Goal: Information Seeking & Learning: Learn about a topic

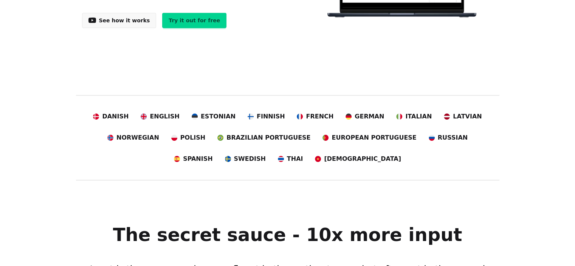
scroll to position [76, 0]
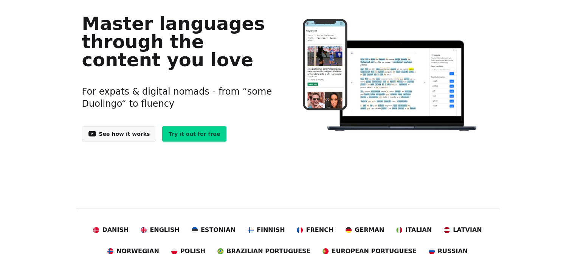
click at [185, 133] on link "Try it out for free" at bounding box center [194, 133] width 64 height 15
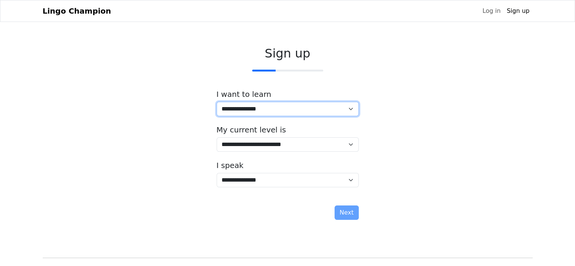
click at [351, 110] on select "**********" at bounding box center [288, 109] width 142 height 14
select select "**"
click at [217, 102] on select "**********" at bounding box center [288, 109] width 142 height 14
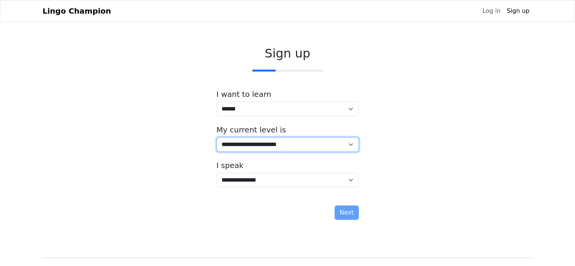
click at [352, 146] on select "**********" at bounding box center [288, 144] width 142 height 14
select select "*"
click at [217, 137] on select "**********" at bounding box center [288, 144] width 142 height 14
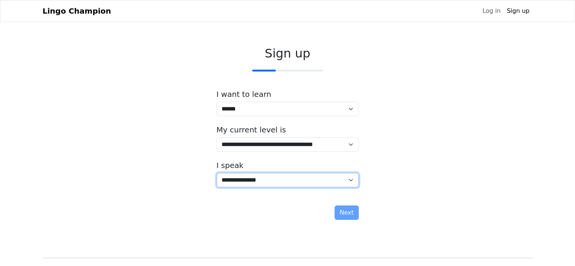
click at [352, 180] on select "**********" at bounding box center [288, 180] width 142 height 14
select select "**"
click at [217, 173] on select "**********" at bounding box center [288, 180] width 142 height 14
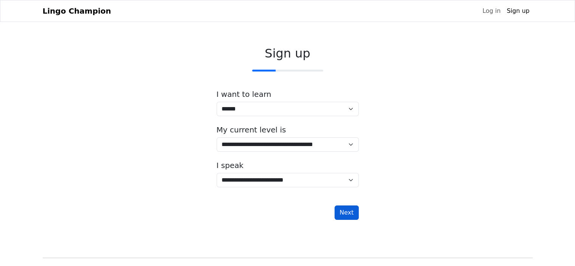
click at [345, 210] on button "Next" at bounding box center [347, 212] width 24 height 14
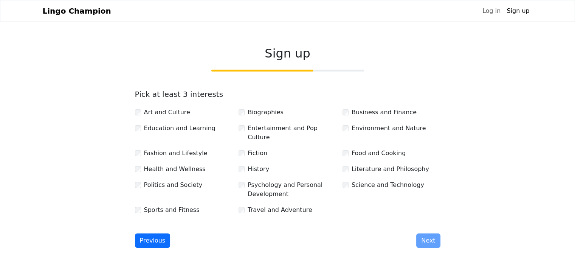
click at [351, 112] on div "Business and Finance" at bounding box center [392, 112] width 98 height 9
click at [246, 205] on div "Travel and Adventure" at bounding box center [288, 209] width 98 height 9
click at [245, 180] on div "Psychology and Personal Development" at bounding box center [288, 189] width 98 height 18
click at [432, 233] on button "Next" at bounding box center [428, 240] width 24 height 14
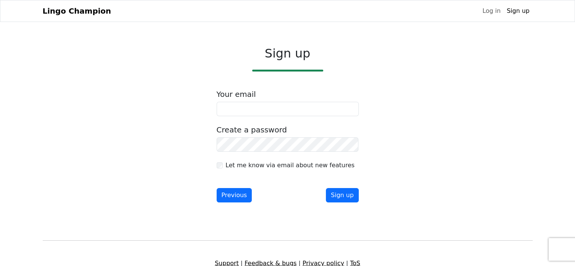
click at [240, 101] on div "Your email" at bounding box center [288, 103] width 142 height 26
click at [240, 107] on input "email" at bounding box center [288, 109] width 142 height 14
type input "**********"
click at [340, 192] on button "Sign up" at bounding box center [342, 195] width 33 height 14
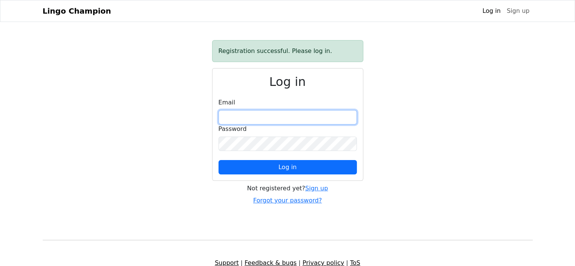
click at [248, 113] on input "email" at bounding box center [288, 117] width 138 height 14
type input "**********"
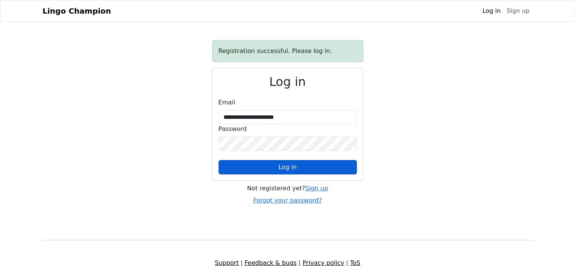
click at [277, 166] on button "Log in" at bounding box center [288, 167] width 138 height 14
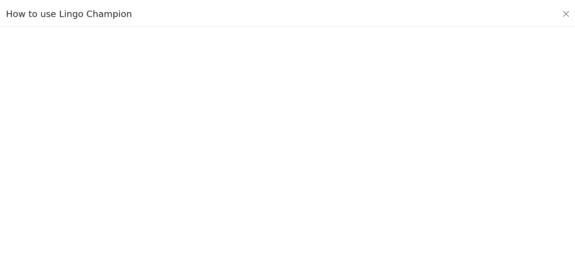
scroll to position [89, 0]
click at [574, 12] on button "Close" at bounding box center [572, 13] width 12 height 12
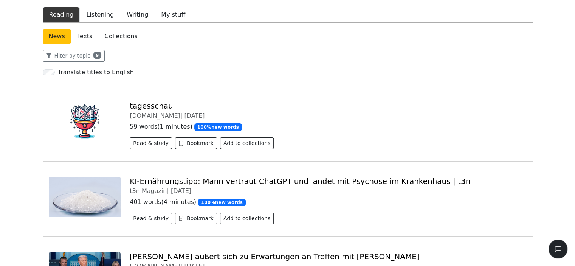
scroll to position [189, 0]
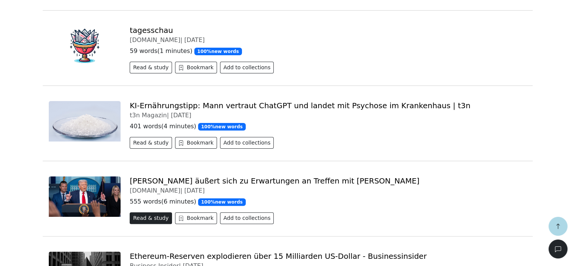
click at [154, 220] on button "Read & study" at bounding box center [151, 218] width 42 height 12
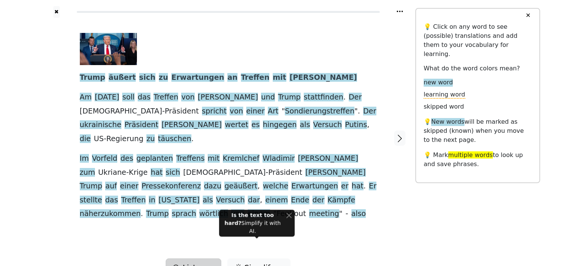
click at [209, 258] on button "Listen" at bounding box center [194, 267] width 56 height 18
click at [198, 217] on div "Generate audio for the content Listen to the article Add to playlist" at bounding box center [219, 235] width 107 height 43
click at [245, 218] on link "Generate audio for the content" at bounding box center [219, 224] width 106 height 12
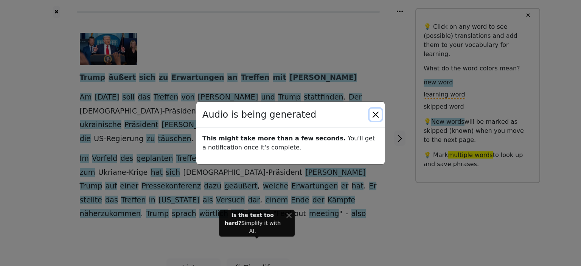
click at [375, 113] on button "Close" at bounding box center [375, 115] width 12 height 12
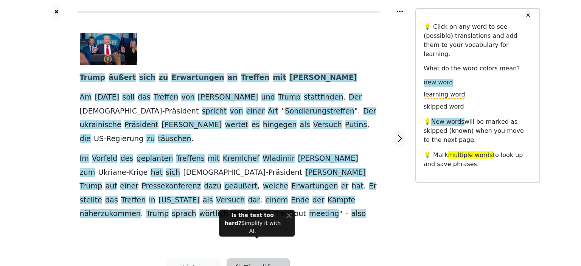
click at [220, 258] on button "Simplify" at bounding box center [193, 267] width 54 height 18
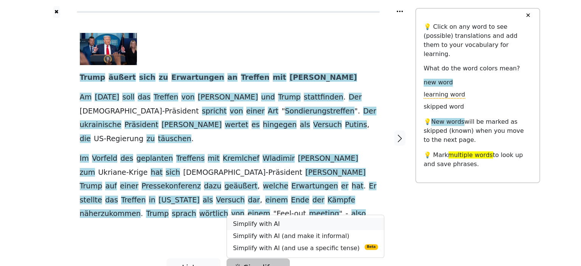
click at [276, 218] on link "Simplify with AI" at bounding box center [305, 224] width 157 height 12
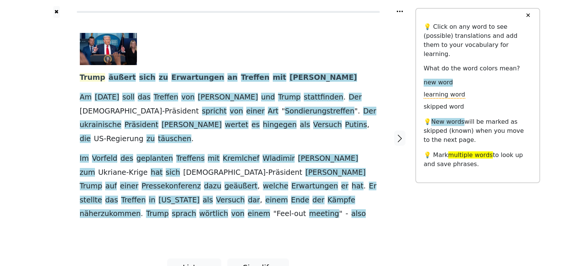
click at [91, 77] on span "Trump" at bounding box center [93, 77] width 26 height 9
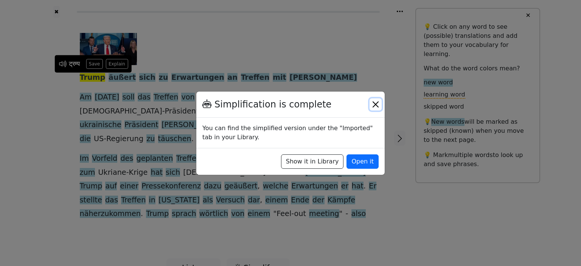
click at [376, 104] on button "Close" at bounding box center [375, 104] width 12 height 12
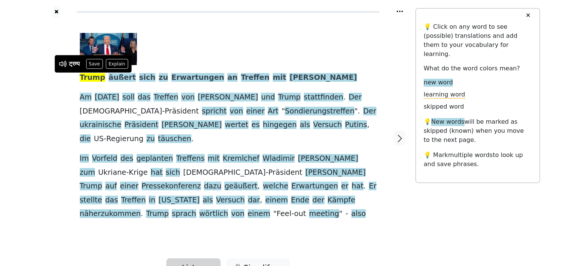
click at [211, 258] on button "Listen" at bounding box center [193, 267] width 54 height 18
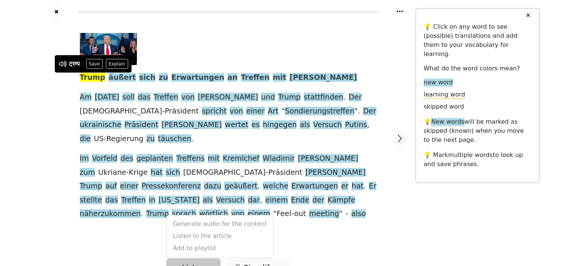
click at [211, 258] on button "Listen" at bounding box center [193, 267] width 54 height 18
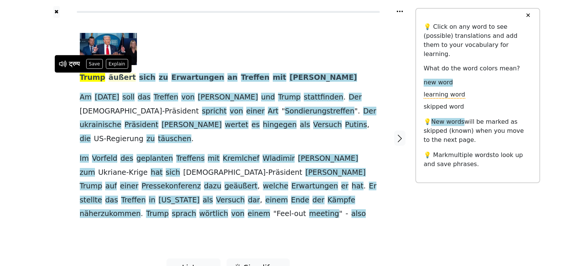
click at [111, 74] on span "äußert" at bounding box center [122, 77] width 27 height 9
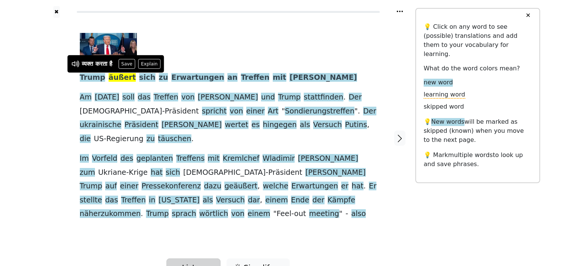
click at [195, 262] on span "Listen" at bounding box center [193, 267] width 23 height 11
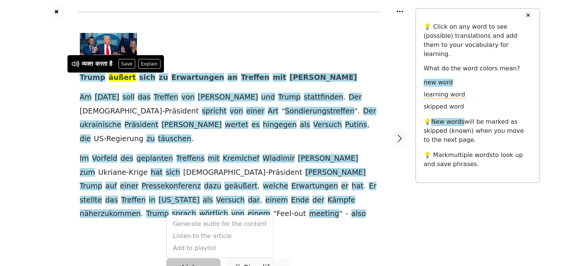
click at [211, 214] on div "Generate audio for the content Listen to the article Add to playlist" at bounding box center [219, 235] width 107 height 43
click at [200, 262] on span "Listen" at bounding box center [193, 267] width 23 height 11
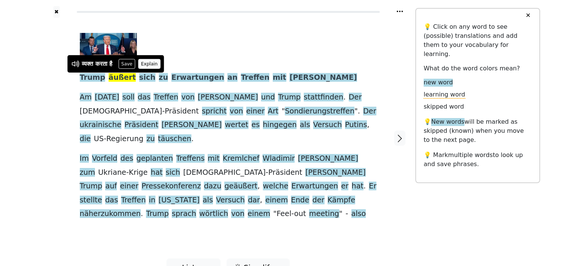
click at [153, 60] on button "Explain" at bounding box center [149, 64] width 22 height 10
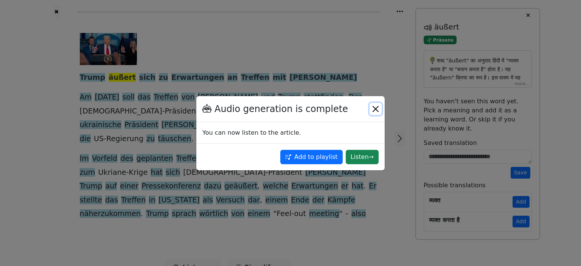
click at [374, 106] on button "Close" at bounding box center [375, 109] width 12 height 12
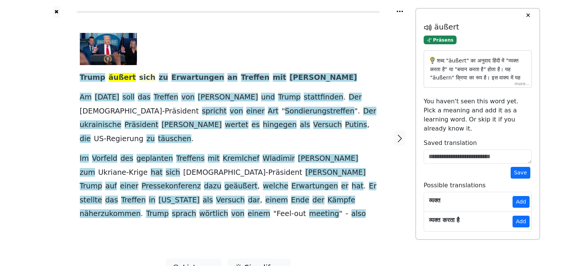
click at [140, 77] on span "sich" at bounding box center [147, 77] width 16 height 9
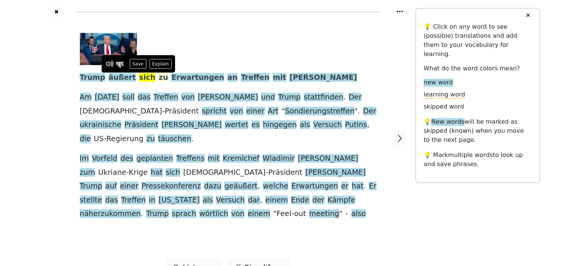
click at [159, 78] on span "zu" at bounding box center [163, 77] width 9 height 9
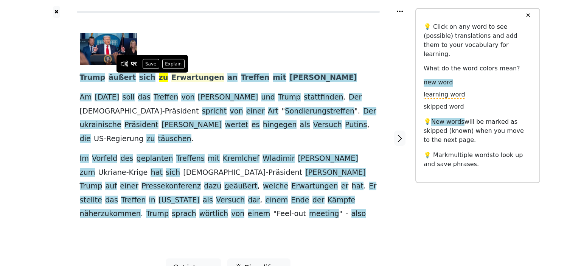
click at [172, 74] on span "Erwartungen" at bounding box center [197, 77] width 53 height 9
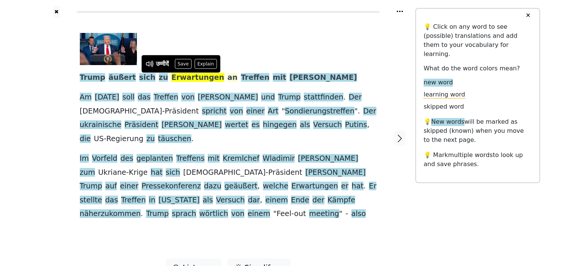
click at [227, 76] on span "an" at bounding box center [232, 77] width 10 height 9
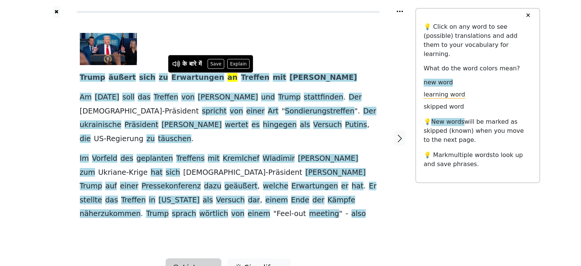
click at [213, 258] on button "Listen" at bounding box center [194, 267] width 56 height 18
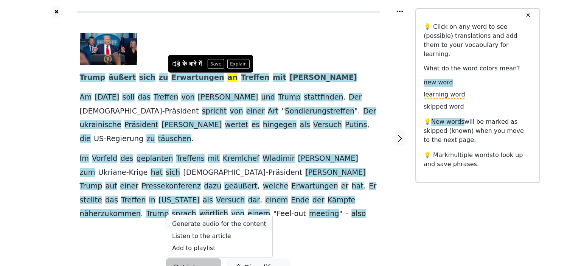
click at [224, 218] on link "Generate audio for the content" at bounding box center [219, 224] width 106 height 12
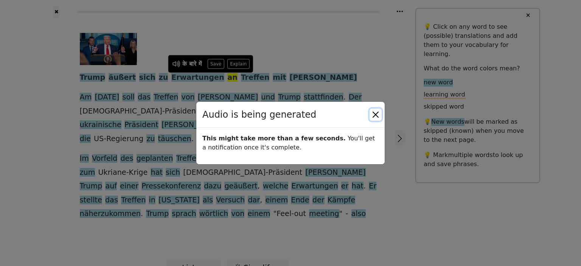
click at [377, 115] on button "Close" at bounding box center [375, 115] width 12 height 12
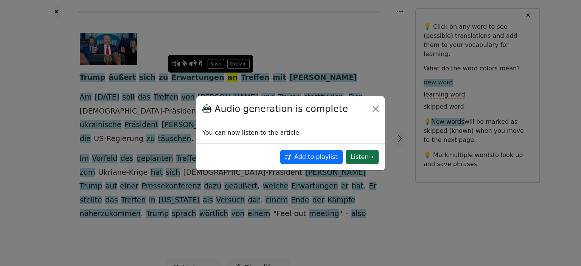
click at [366, 158] on button "Listen →" at bounding box center [362, 157] width 33 height 14
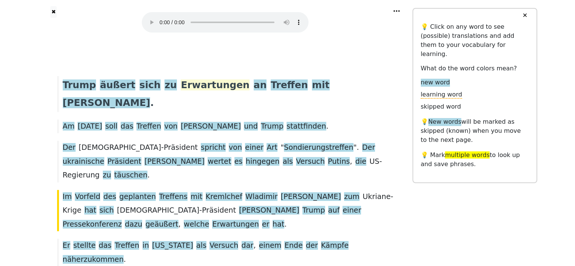
click at [191, 83] on span "Erwartungen" at bounding box center [215, 85] width 69 height 12
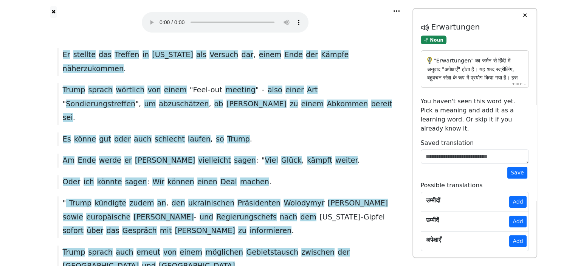
scroll to position [377, 0]
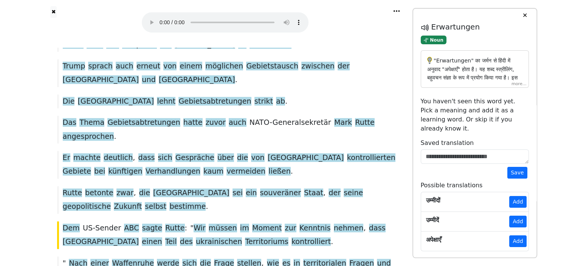
click at [229, 186] on div "[PERSON_NAME] betonte zwar , die Ukraine sei ein souveräner Staat , der seine g…" at bounding box center [225, 200] width 344 height 28
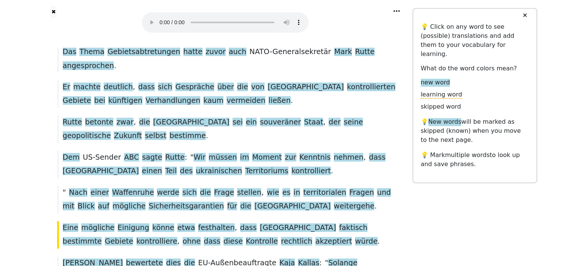
scroll to position [489, 0]
